Goal: Task Accomplishment & Management: Use online tool/utility

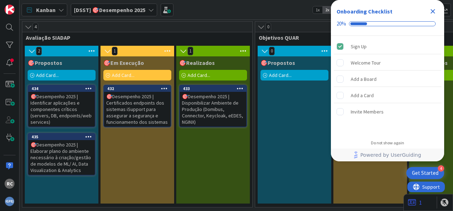
drag, startPoint x: 439, startPoint y: 5, endPoint x: 429, endPoint y: 12, distance: 12.6
click at [440, 5] on div "Onboarding Checklist 20%" at bounding box center [387, 18] width 113 height 36
click at [438, 10] on div "Close Checklist" at bounding box center [433, 11] width 11 height 11
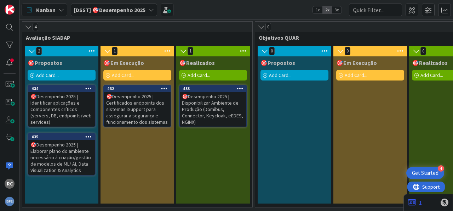
drag, startPoint x: 130, startPoint y: 13, endPoint x: 133, endPoint y: 10, distance: 4.5
click at [130, 13] on span "[DSST] 🎯Desempenho 2025" at bounding box center [110, 10] width 72 height 9
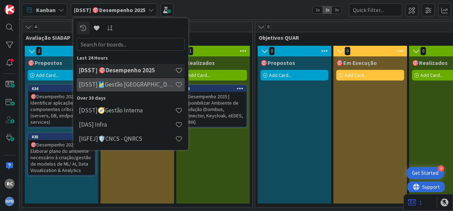
click at [120, 87] on h4 "[DSST]🎽Gestão [GEOGRAPHIC_DATA]" at bounding box center [127, 84] width 96 height 7
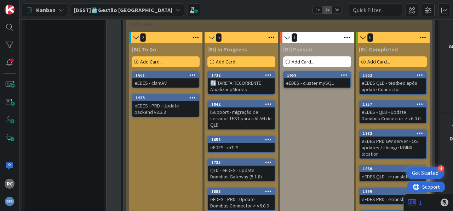
scroll to position [747, 0]
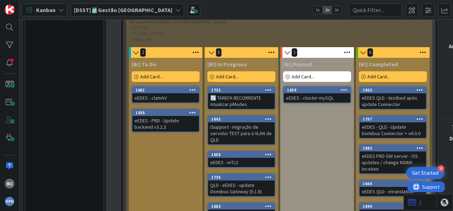
click at [170, 116] on div "eEDES - PRD - Update backend v3.2.3" at bounding box center [165, 124] width 67 height 16
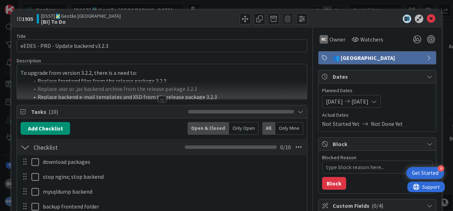
type textarea "x"
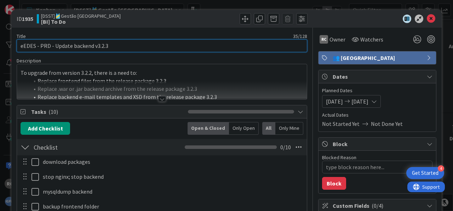
drag, startPoint x: 49, startPoint y: 46, endPoint x: 40, endPoint y: 45, distance: 9.2
click at [40, 45] on input "eEDES - PRD - Update backend v3.2.3" at bounding box center [162, 45] width 291 height 13
click at [43, 45] on input "eEDES - PRD - Update backend v3.2.3" at bounding box center [162, 45] width 291 height 13
type input "eEDES - QLD- Update backend v3.2.3"
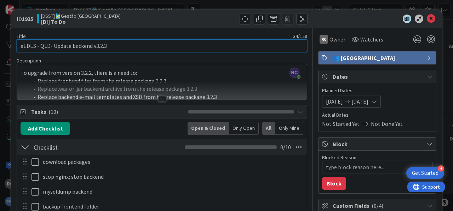
type textarea "x"
click at [132, 46] on input "eEDES - QLD- Update backend v3.2.3" at bounding box center [162, 45] width 291 height 13
type input "eEDES - QLD- Update backend v3.2.4"
type textarea "x"
type input "eEDES - QLD- Update backend v3.2.4"
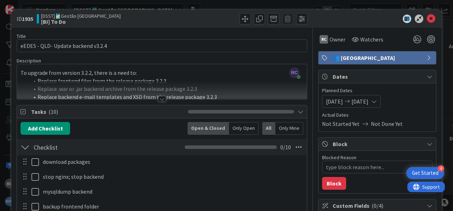
click at [58, 74] on div "To upgrade from version 3.2.2, there is a need to: Replace frontend files from …" at bounding box center [162, 83] width 290 height 32
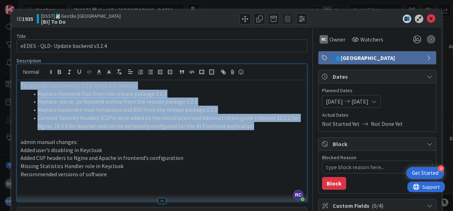
drag, startPoint x: 256, startPoint y: 123, endPoint x: 9, endPoint y: 78, distance: 251.4
click at [17, 80] on div "To upgrade from version 3.2.2, there is a need to: Replace frontend files from …" at bounding box center [162, 140] width 290 height 121
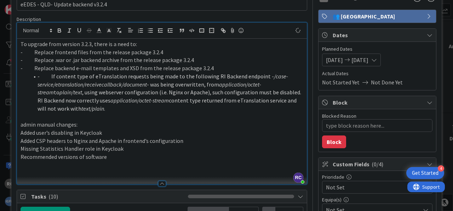
scroll to position [44, 0]
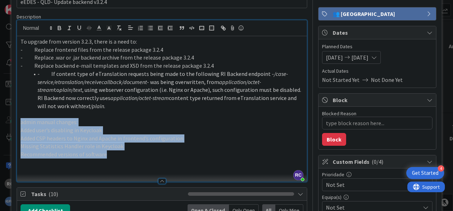
drag, startPoint x: 128, startPoint y: 154, endPoint x: 8, endPoint y: 121, distance: 124.2
click at [17, 121] on div "To upgrade from version 3.2.3, there is a need to: - Replace frontend files fro…" at bounding box center [162, 108] width 290 height 145
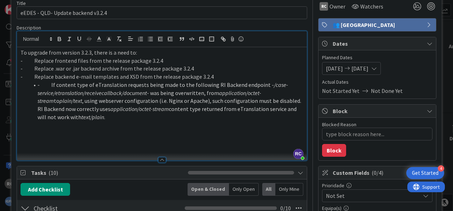
scroll to position [0, 0]
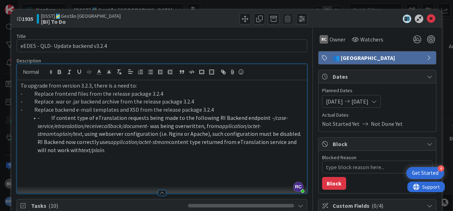
click at [369, 100] on span "[DATE]" at bounding box center [360, 101] width 17 height 9
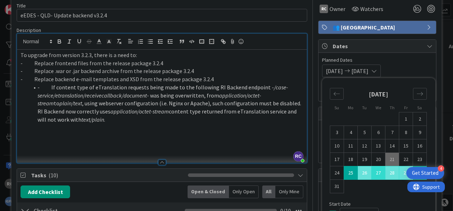
scroll to position [44, 0]
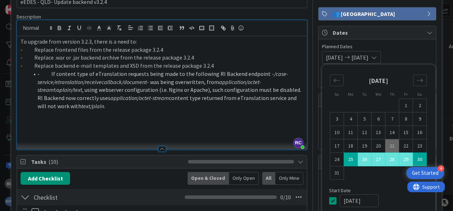
click at [427, 49] on span "Planned Dates" at bounding box center [377, 46] width 111 height 7
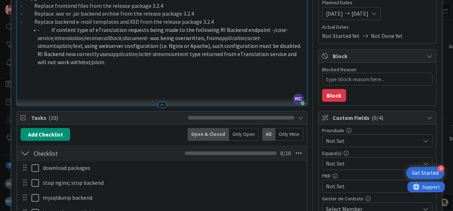
scroll to position [0, 0]
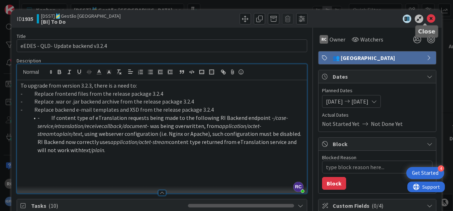
click at [427, 19] on icon at bounding box center [431, 19] width 9 height 9
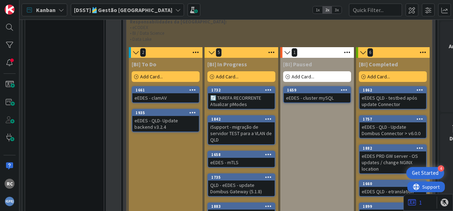
scroll to position [835, 0]
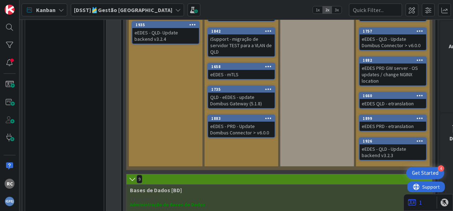
click at [239, 121] on div "eEDES - PRD - Update Domibus Connector > v6.0.0" at bounding box center [241, 129] width 67 height 16
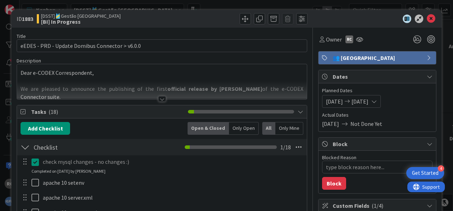
click at [377, 100] on icon at bounding box center [375, 101] width 6 height 6
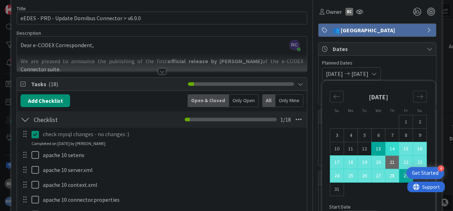
scroll to position [44, 0]
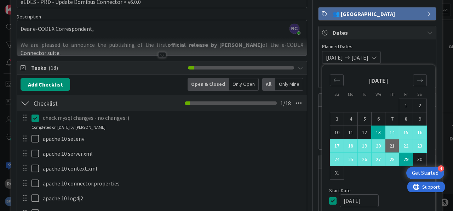
click at [419, 49] on span "Planned Dates" at bounding box center [377, 46] width 111 height 7
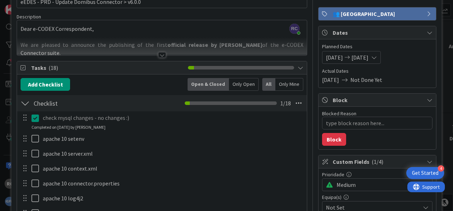
scroll to position [0, 0]
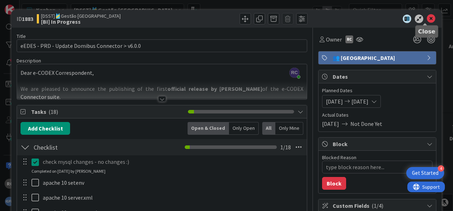
click at [427, 21] on icon at bounding box center [431, 19] width 9 height 9
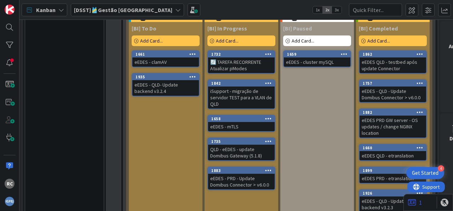
scroll to position [747, 0]
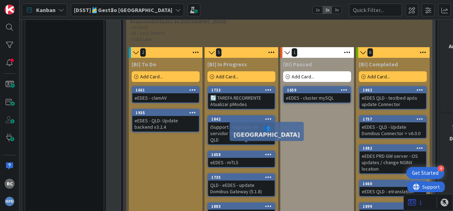
click at [243, 180] on div "QLD - eEDES - update Domibus Gateway (5.1.8)" at bounding box center [241, 188] width 67 height 16
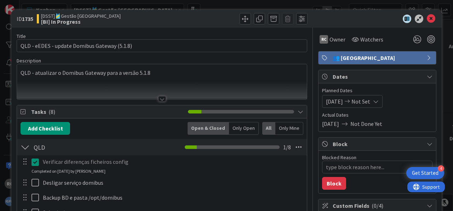
type textarea "x"
click at [427, 17] on icon at bounding box center [431, 19] width 9 height 9
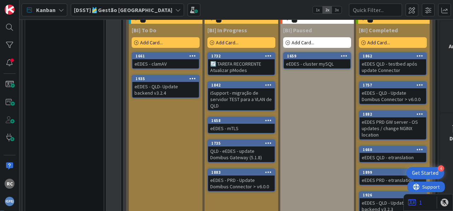
scroll to position [747, 0]
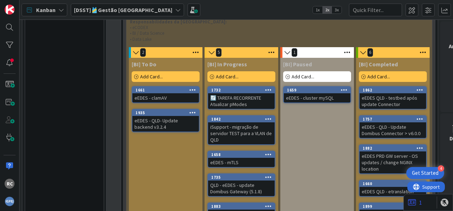
click at [173, 116] on div "eEDES - QLD- Update backend v3.2.4" at bounding box center [165, 124] width 67 height 16
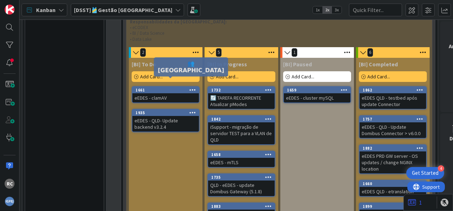
click at [174, 110] on div "1935" at bounding box center [167, 112] width 63 height 5
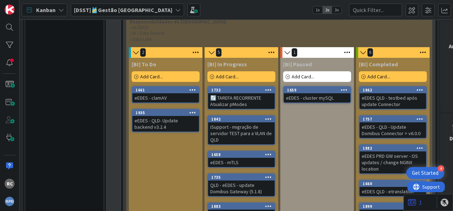
click at [170, 116] on div "eEDES - QLD- Update backend v3.2.4" at bounding box center [165, 124] width 67 height 16
click at [179, 116] on div "eEDES - QLD- Update backend v3.2.4" at bounding box center [165, 124] width 67 height 16
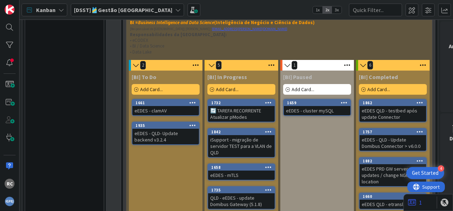
scroll to position [747, 0]
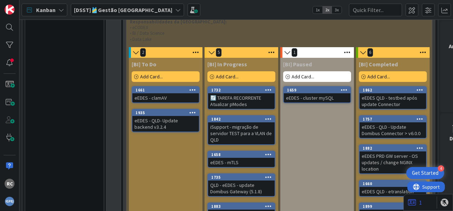
click at [184, 132] on div "[BI] To Do Add Card... 1661 eEDES - clamAV 1935 eEDES - QLD- Update backend v3.…" at bounding box center [166, 156] width 74 height 196
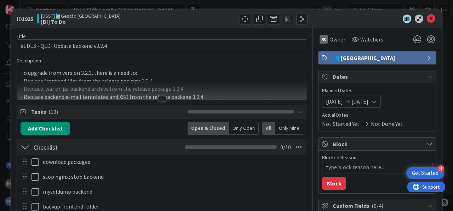
click at [141, 87] on div at bounding box center [162, 90] width 290 height 18
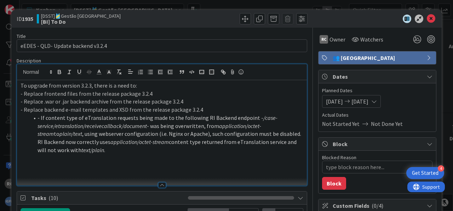
scroll to position [747, 0]
drag, startPoint x: 71, startPoint y: 141, endPoint x: 127, endPoint y: 141, distance: 56.0
click at [127, 141] on em "application/octet-stream" at bounding box center [140, 141] width 58 height 7
copy em "application/octet-stream"
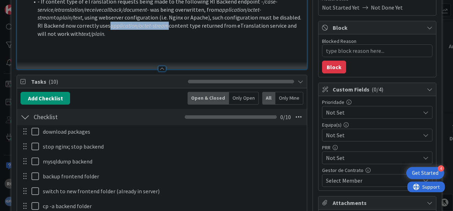
scroll to position [132, 0]
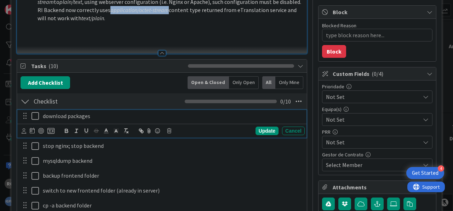
click at [34, 113] on icon at bounding box center [37, 116] width 11 height 9
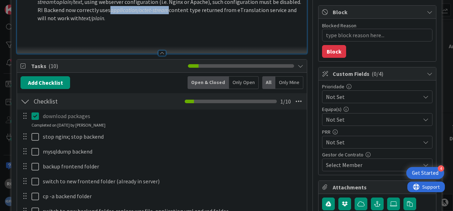
type textarea "x"
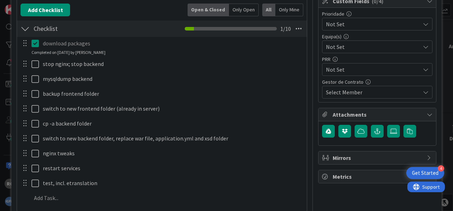
scroll to position [220, 0]
